Goal: Complete application form

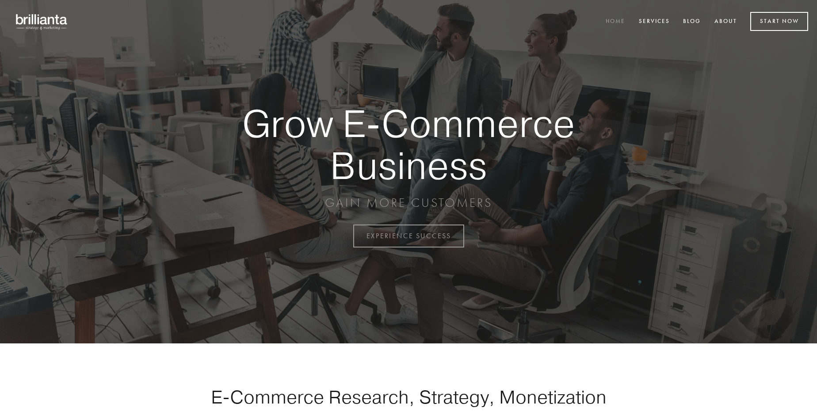
scroll to position [2319, 0]
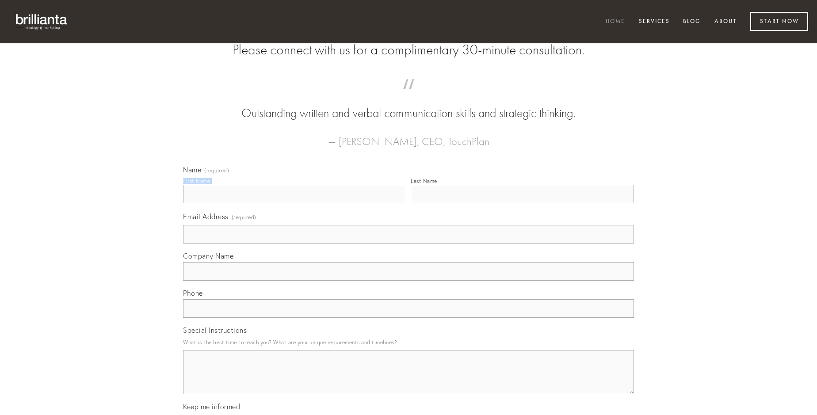
type input "[PERSON_NAME]"
click at [522, 203] on input "Last Name" at bounding box center [522, 194] width 223 height 19
type input "[PERSON_NAME]"
click at [409, 244] on input "Email Address (required)" at bounding box center [408, 234] width 451 height 19
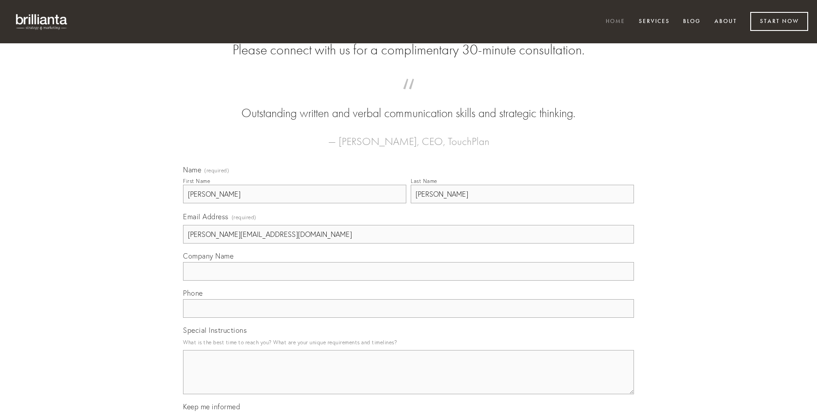
type input "[PERSON_NAME][EMAIL_ADDRESS][DOMAIN_NAME]"
click at [409, 281] on input "Company Name" at bounding box center [408, 271] width 451 height 19
type input "ex"
click at [409, 318] on input "text" at bounding box center [408, 308] width 451 height 19
click at [409, 380] on textarea "Special Instructions" at bounding box center [408, 372] width 451 height 44
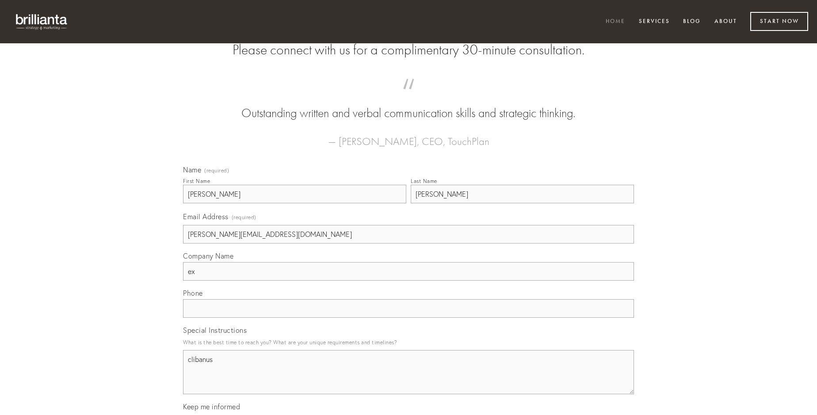
type textarea "clibanus"
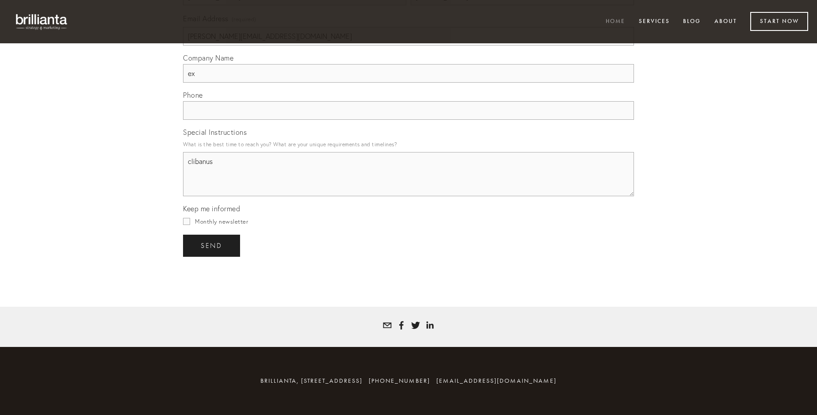
click at [212, 245] on span "send" at bounding box center [212, 246] width 22 height 8
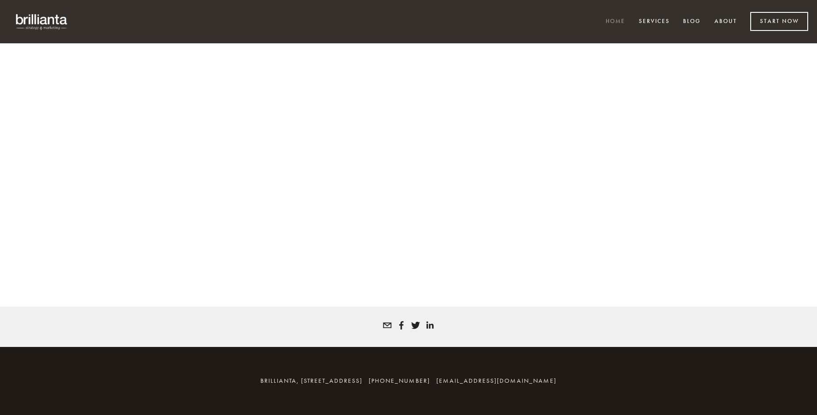
scroll to position [2307, 0]
